Goal: Book appointment/travel/reservation

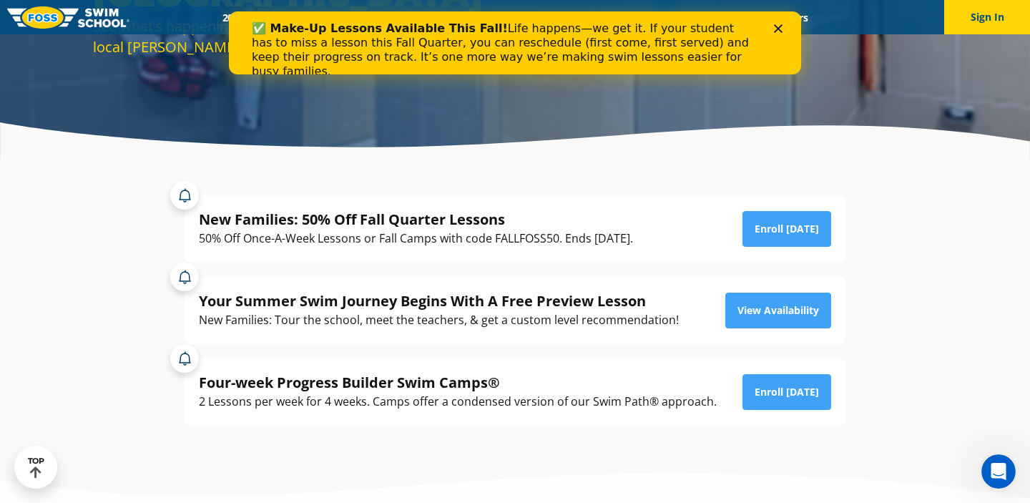
scroll to position [194, 0]
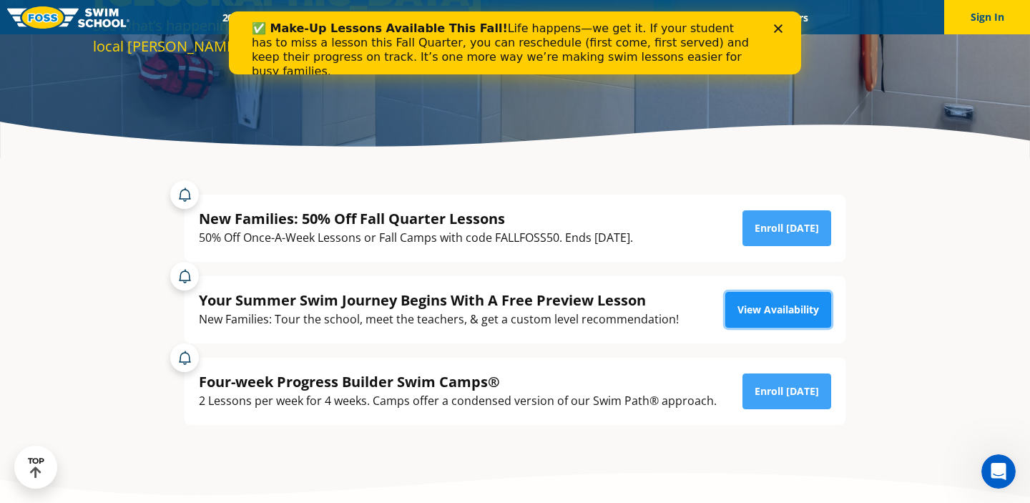
click at [775, 311] on link "View Availability" at bounding box center [778, 310] width 106 height 36
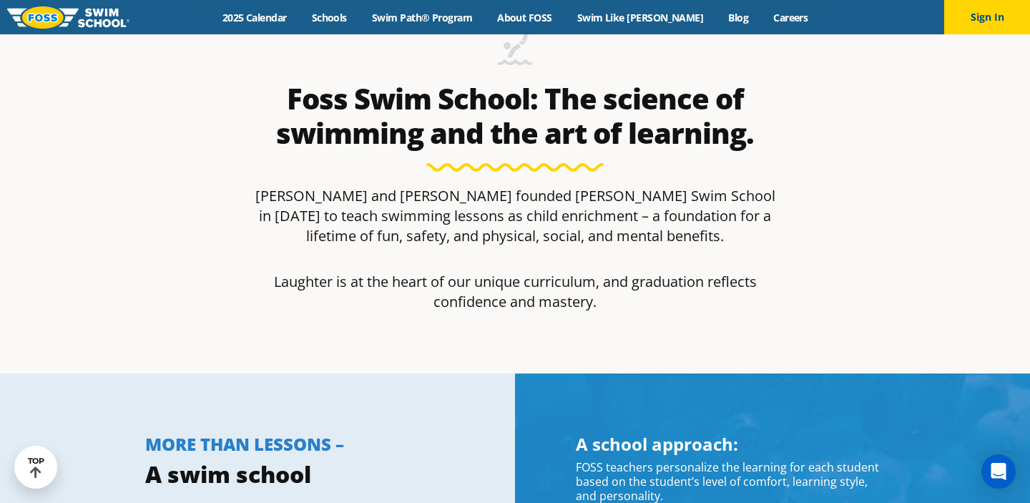
scroll to position [491, 0]
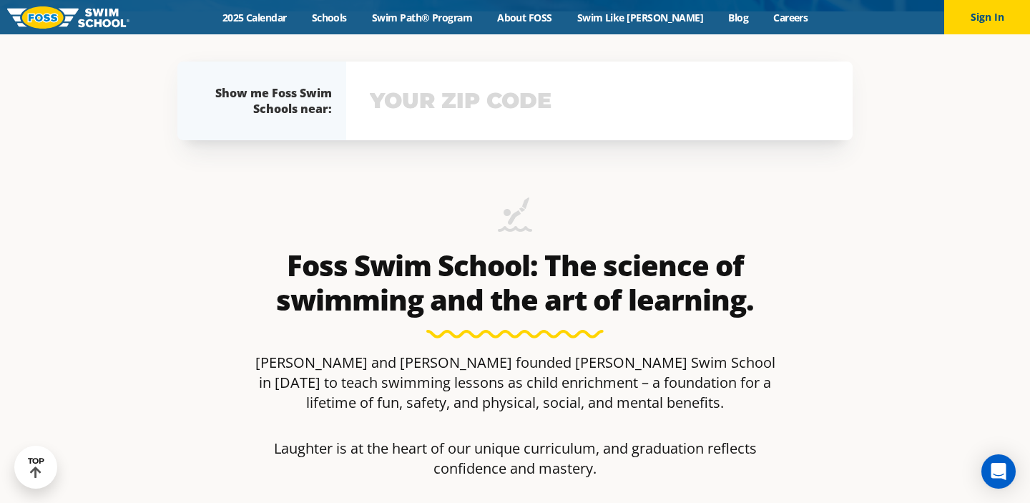
click at [471, 122] on div "View school & class schedule" at bounding box center [599, 101] width 506 height 79
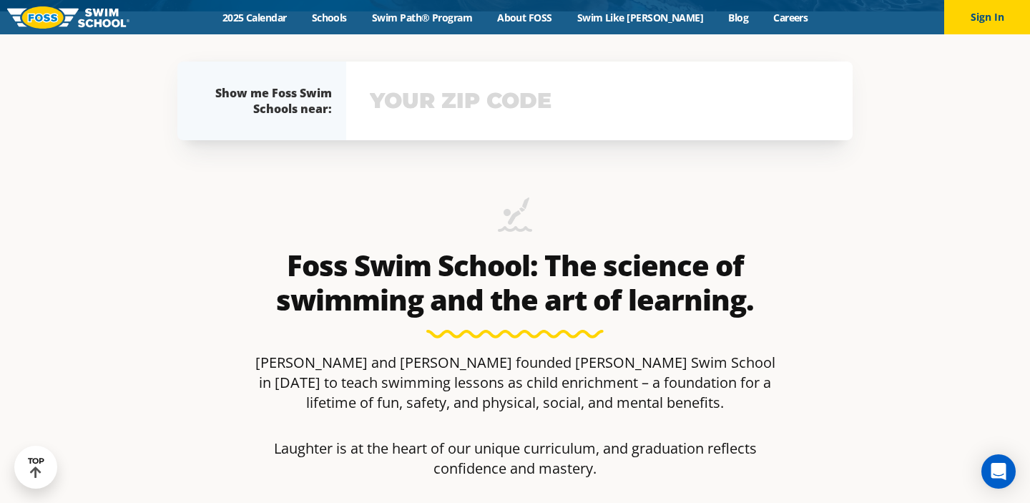
click at [467, 113] on input "text" at bounding box center [599, 100] width 466 height 41
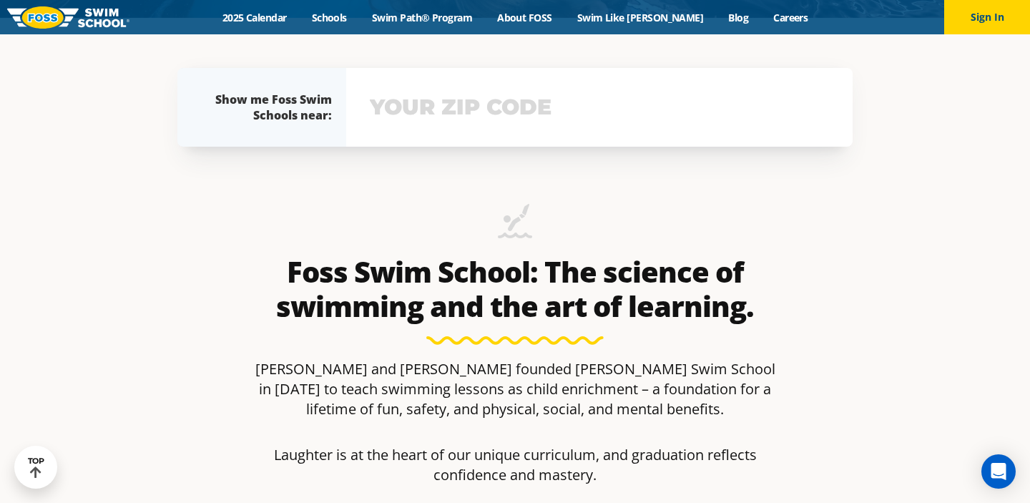
scroll to position [481, 0]
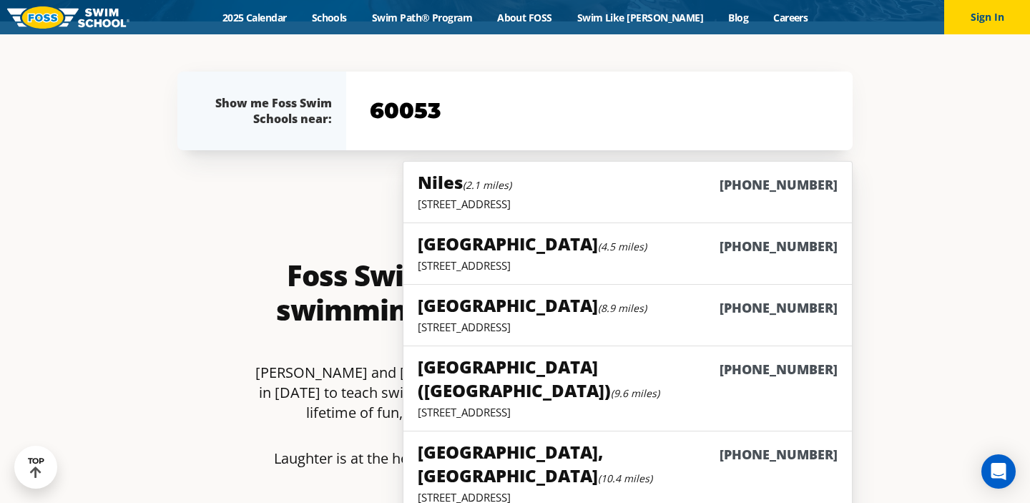
type input "60053"
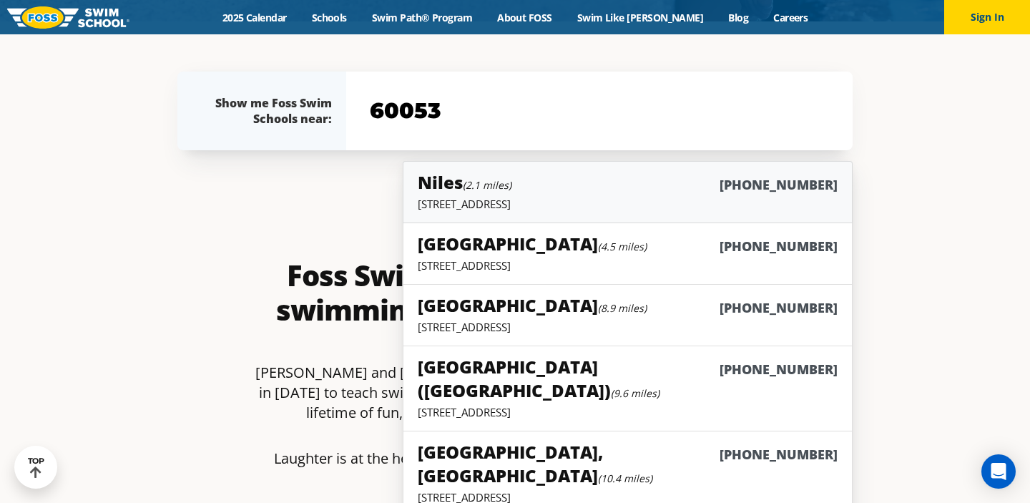
click at [540, 185] on div "Niles (2.1 miles) (847) 410-1555" at bounding box center [628, 183] width 420 height 26
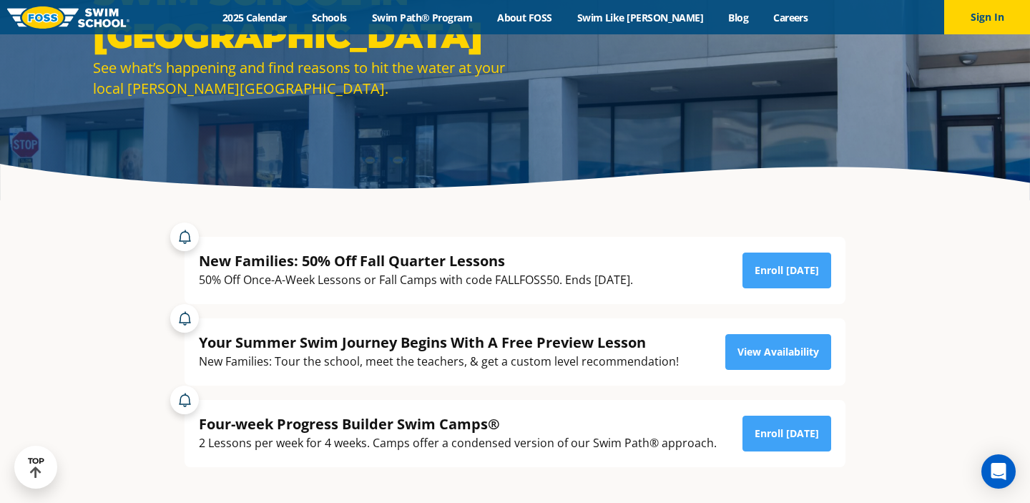
scroll to position [153, 0]
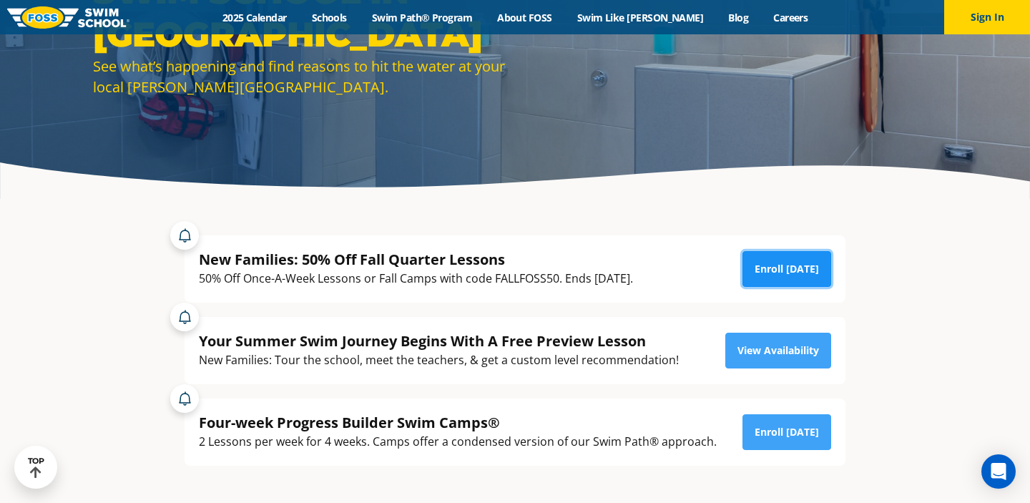
click at [785, 273] on link "Enroll [DATE]" at bounding box center [787, 269] width 89 height 36
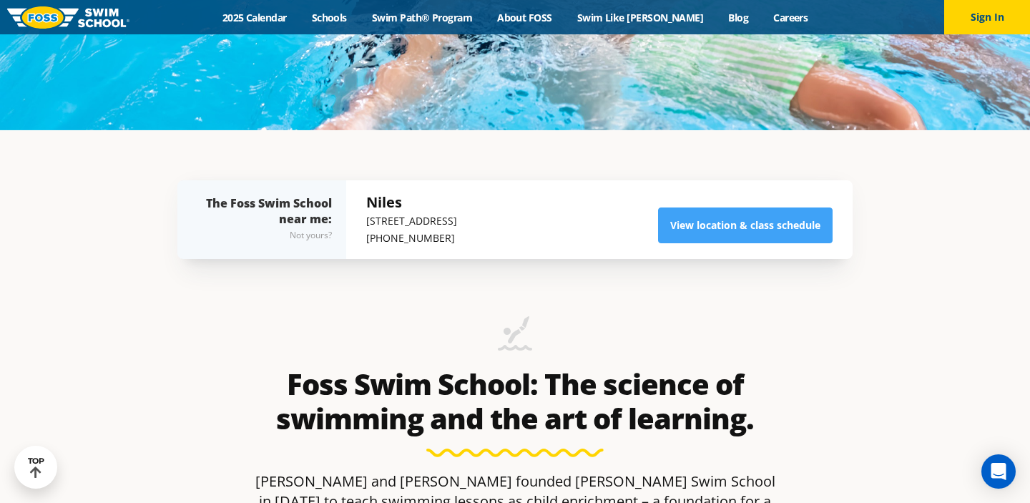
scroll to position [366, 0]
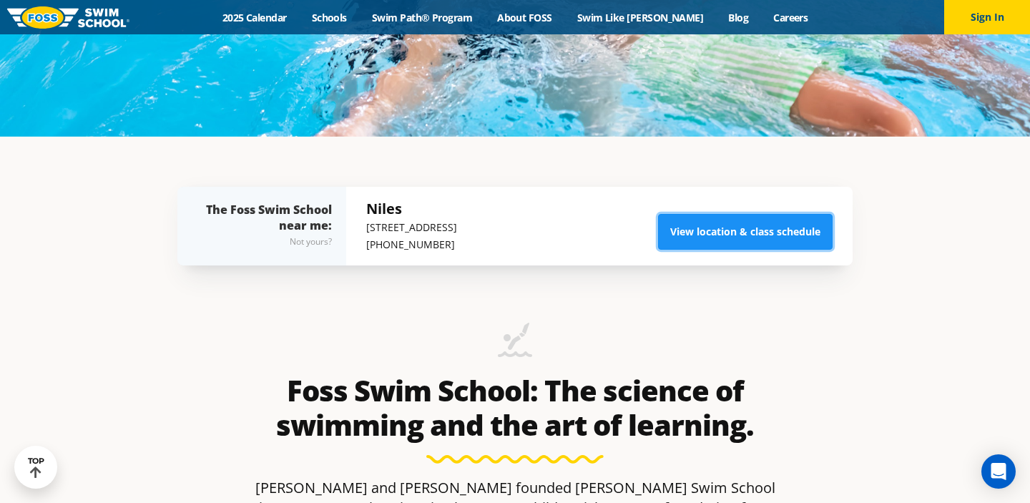
click at [718, 241] on link "View location & class schedule" at bounding box center [745, 232] width 175 height 36
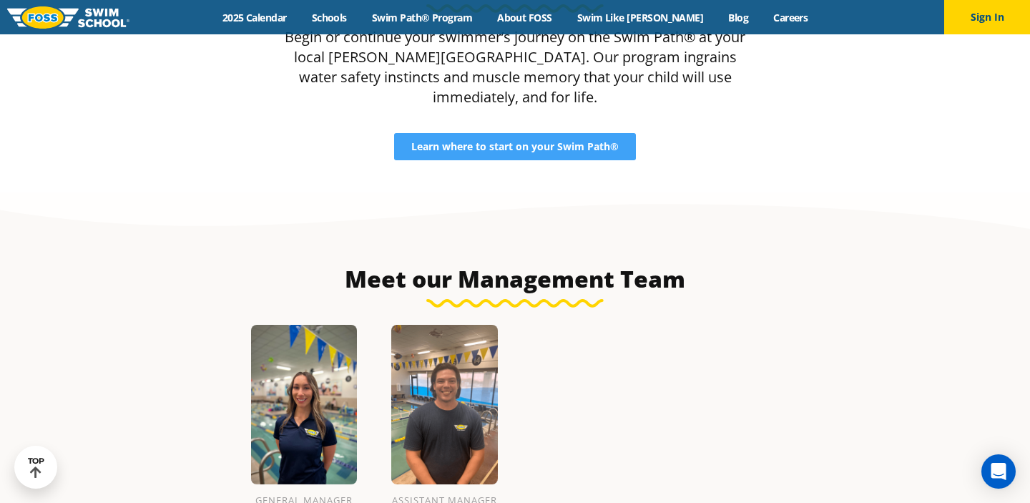
scroll to position [1190, 0]
